Goal: Contribute content

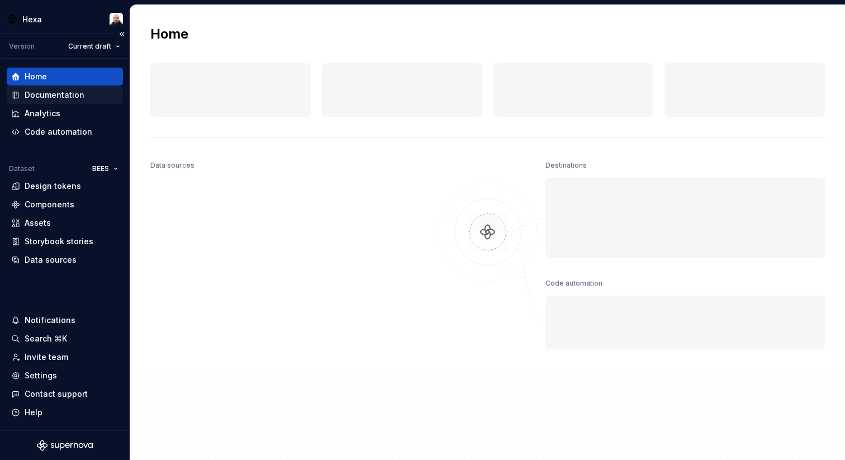
click at [75, 94] on div "Documentation" at bounding box center [55, 94] width 60 height 11
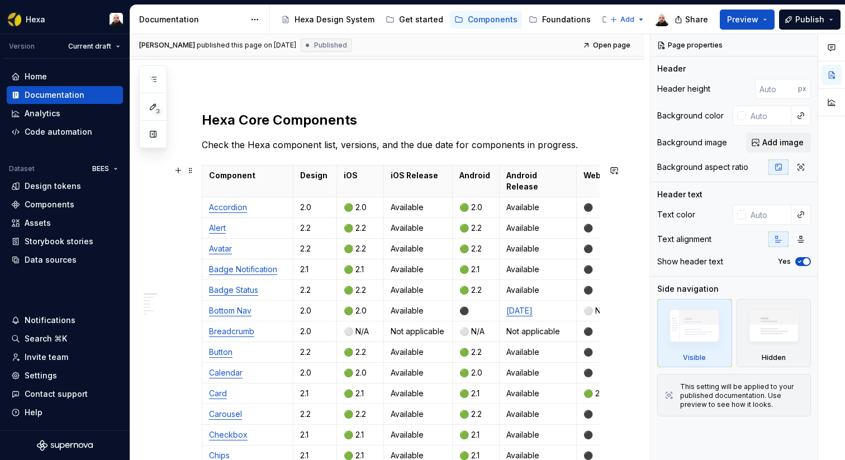
scroll to position [0, 86]
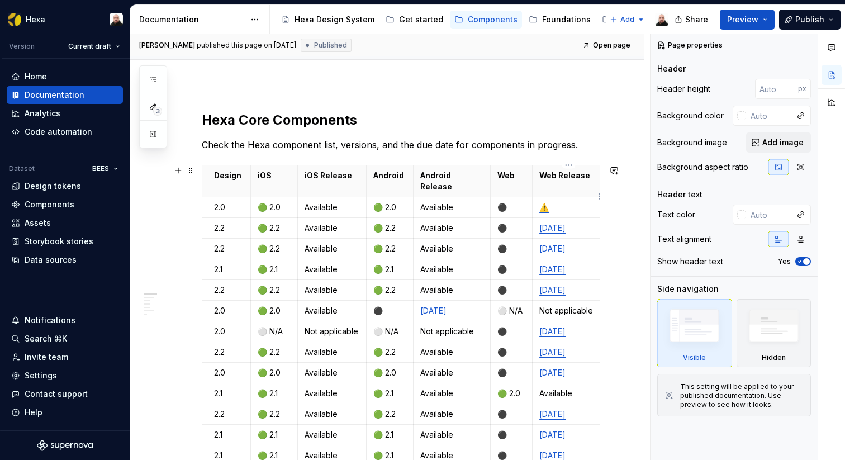
click at [561, 202] on p "⚠️" at bounding box center [568, 207] width 59 height 11
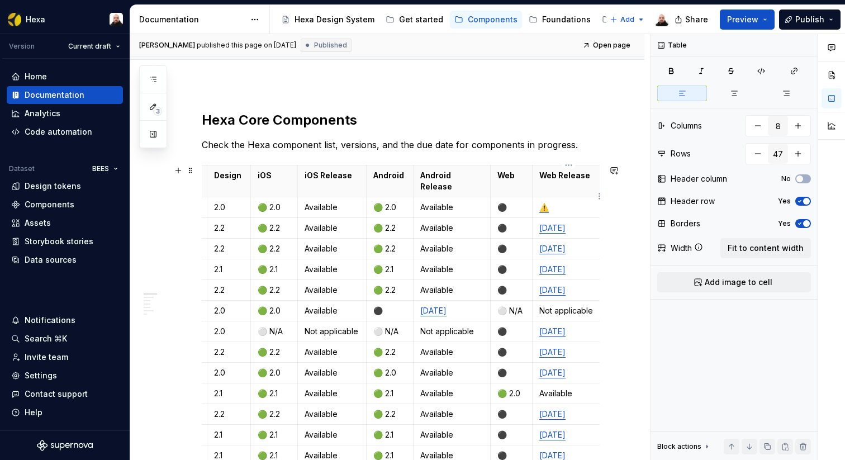
type textarea "*"
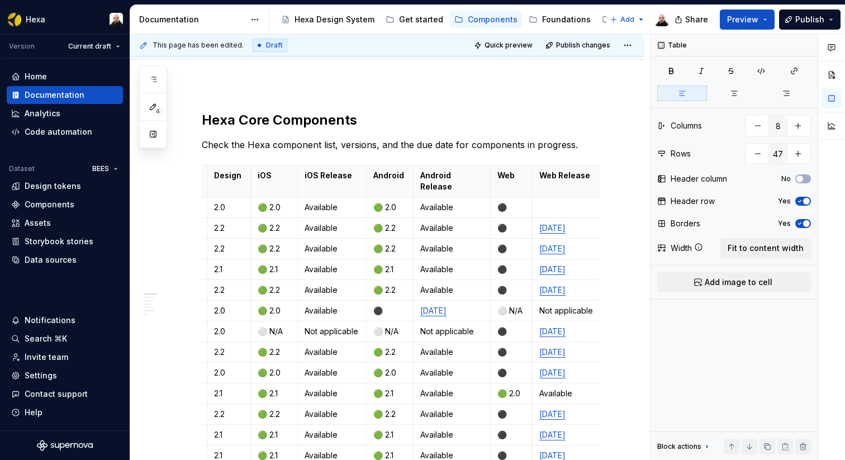
scroll to position [107, 0]
click at [797, 14] on span "Publish" at bounding box center [809, 19] width 29 height 11
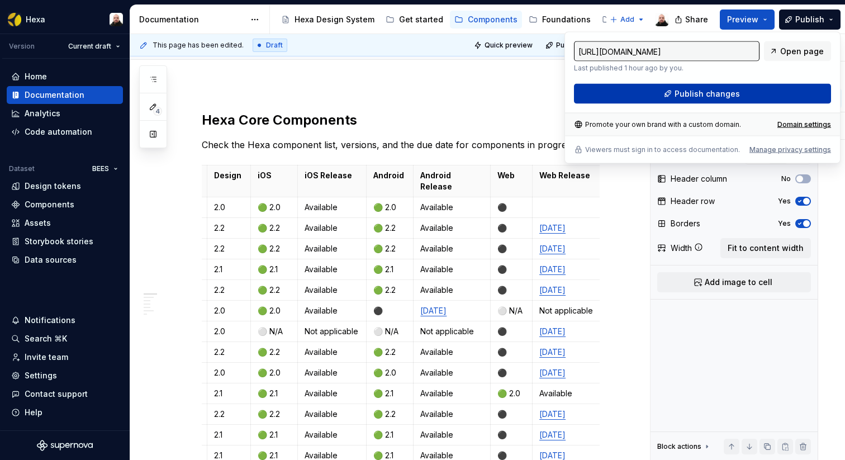
click at [728, 97] on span "Publish changes" at bounding box center [706, 93] width 65 height 11
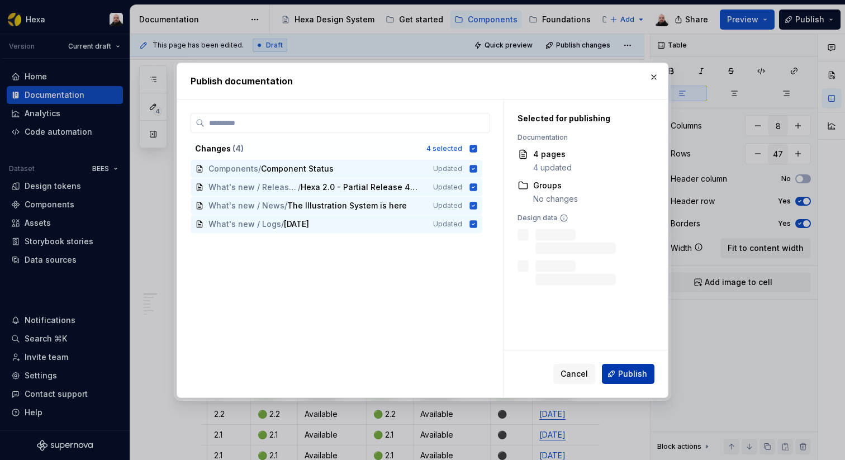
click at [635, 376] on span "Publish" at bounding box center [632, 373] width 29 height 11
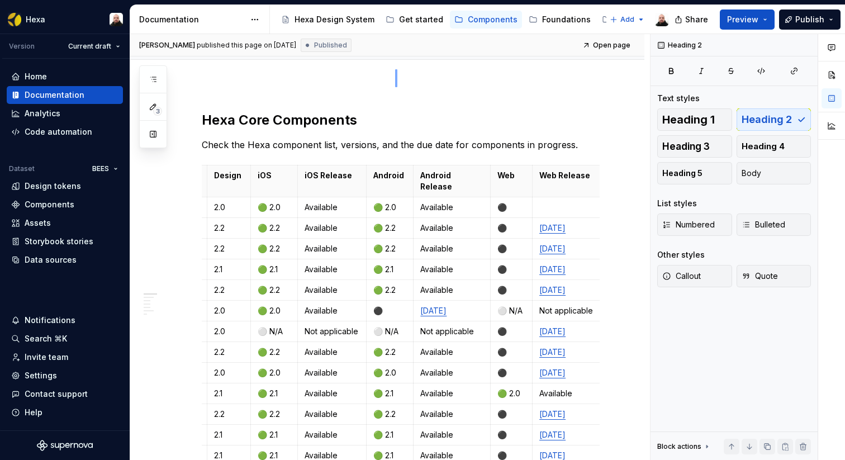
scroll to position [91, 0]
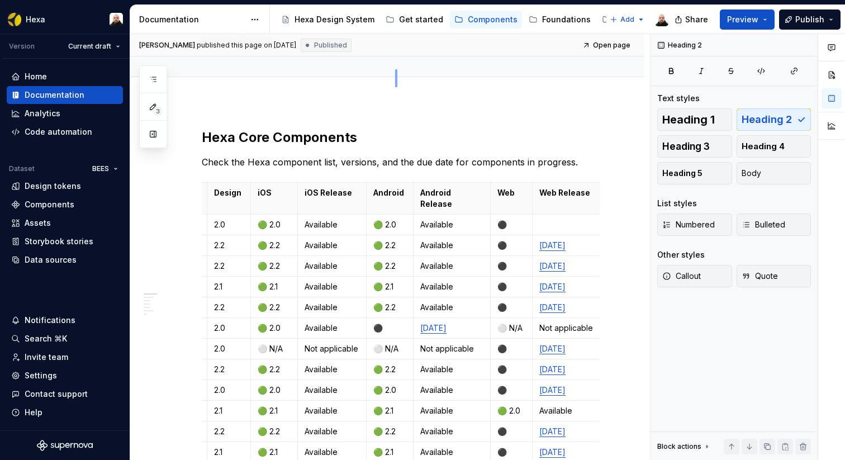
drag, startPoint x: 395, startPoint y: 87, endPoint x: 397, endPoint y: 69, distance: 17.5
click at [397, 69] on div "[PERSON_NAME] published this page on [DATE] Published Open page Component Statu…" at bounding box center [389, 247] width 519 height 426
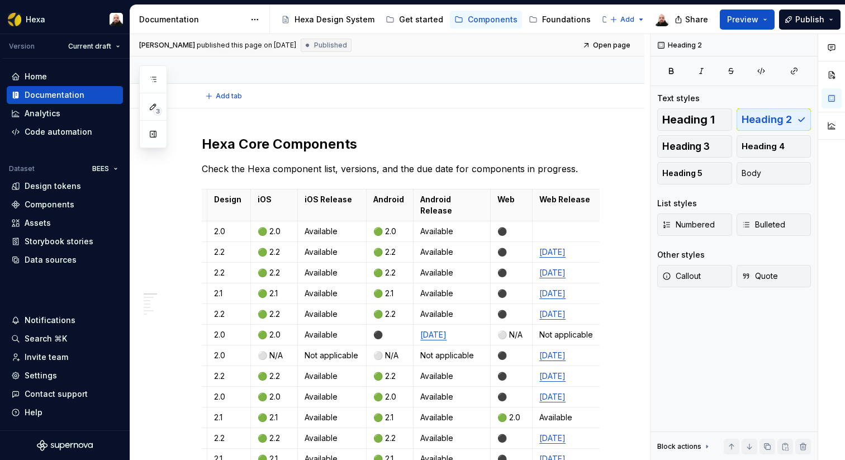
type textarea "*"
